Goal: Task Accomplishment & Management: Manage account settings

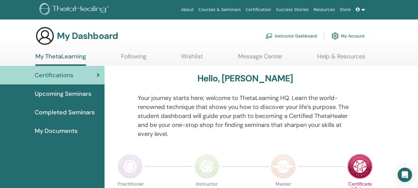
click at [265, 42] on link "Instructor Dashboard" at bounding box center [290, 35] width 51 height 13
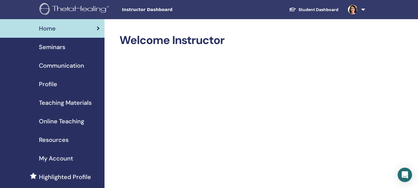
click at [45, 83] on span "Profile" at bounding box center [48, 84] width 18 height 9
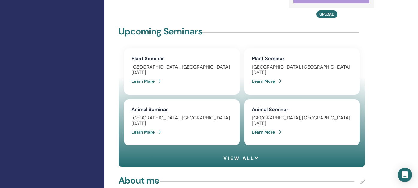
scroll to position [478, 0]
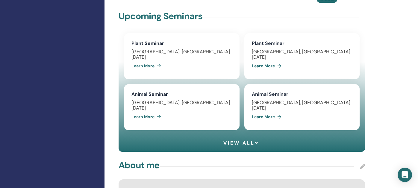
click at [239, 146] on span "View all" at bounding box center [241, 143] width 36 height 6
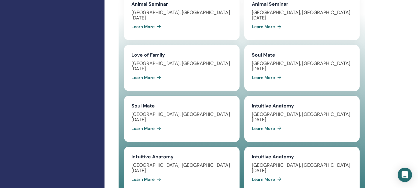
scroll to position [598, 0]
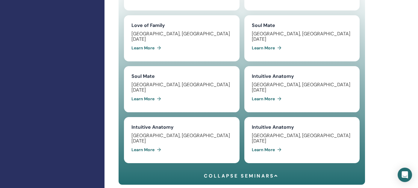
click at [248, 177] on span "Collapse seminars" at bounding box center [241, 176] width 74 height 6
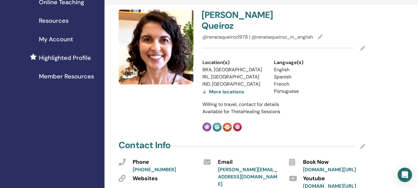
scroll to position [119, 0]
click at [221, 87] on div "More locations" at bounding box center [223, 91] width 42 height 8
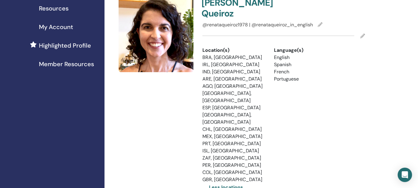
scroll to position [149, 0]
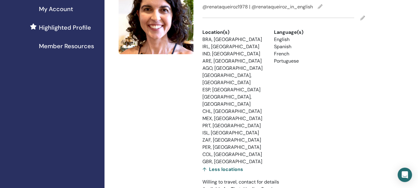
click at [363, 16] on icon at bounding box center [362, 18] width 5 height 5
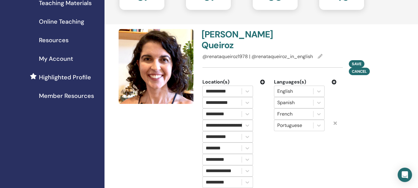
scroll to position [90, 0]
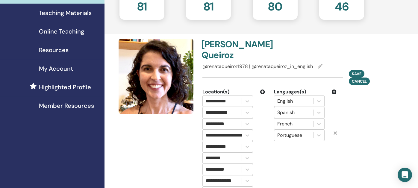
click at [261, 89] on icon at bounding box center [262, 91] width 5 height 5
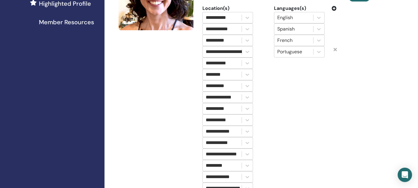
scroll to position [239, 0]
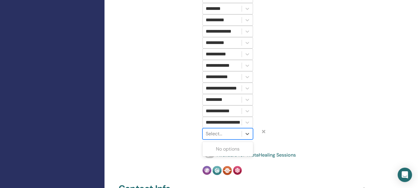
click at [214, 130] on div at bounding box center [222, 134] width 33 height 8
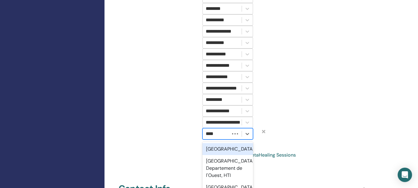
type input "*****"
click at [212, 143] on div "Portugal" at bounding box center [227, 149] width 51 height 12
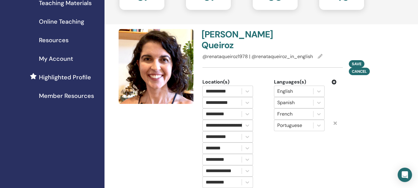
scroll to position [90, 0]
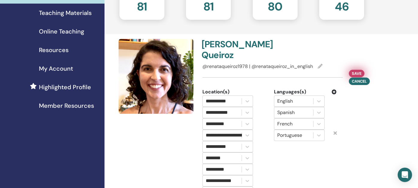
click at [356, 70] on button "Save" at bounding box center [357, 73] width 16 height 7
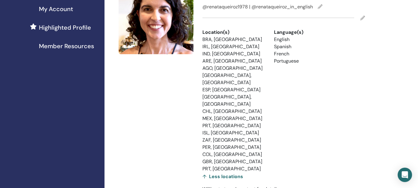
scroll to position [149, 0]
click at [363, 16] on icon at bounding box center [362, 18] width 5 height 5
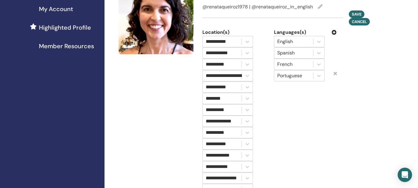
scroll to position [239, 0]
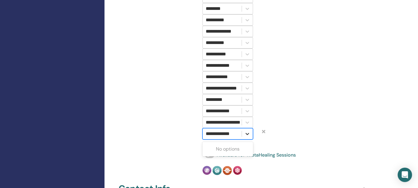
click at [244, 131] on icon at bounding box center [247, 134] width 6 height 6
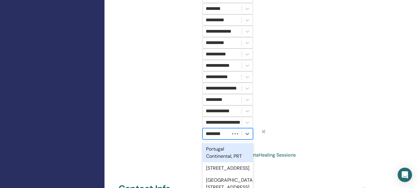
scroll to position [0, 0]
type input "*"
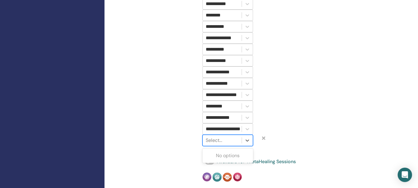
scroll to position [239, 0]
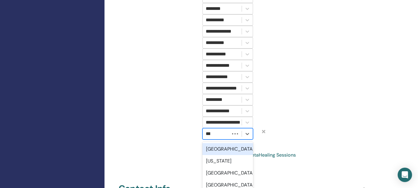
type input "****"
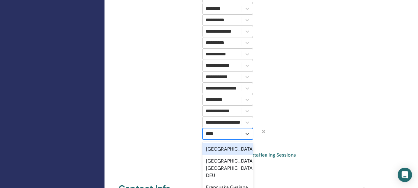
click at [220, 143] on div "France" at bounding box center [227, 149] width 51 height 12
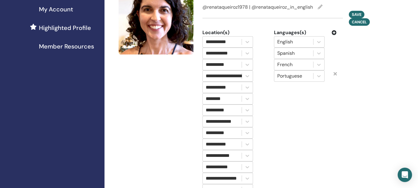
scroll to position [119, 0]
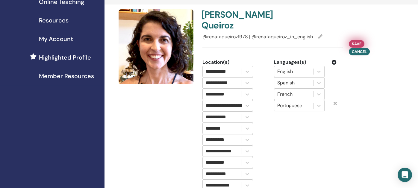
click at [359, 41] on span "Save" at bounding box center [356, 44] width 10 height 6
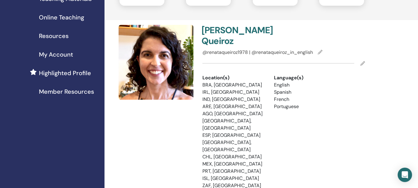
scroll to position [90, 0]
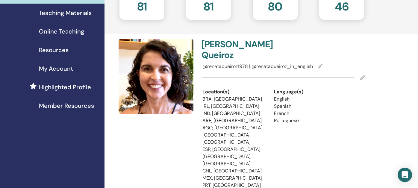
click at [69, 87] on span "Highlighted Profile" at bounding box center [65, 87] width 52 height 9
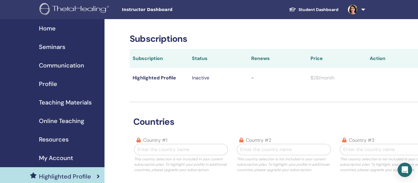
click at [47, 80] on span "Profile" at bounding box center [48, 84] width 18 height 9
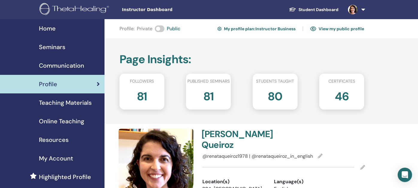
click at [268, 29] on link "My profile plan : Instructor Business" at bounding box center [256, 29] width 78 height 10
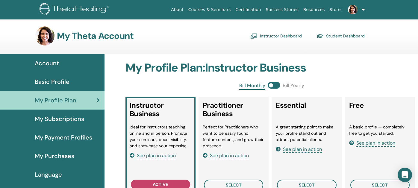
click at [89, 6] on img at bounding box center [74, 9] width 71 height 13
